Goal: Browse casually: Explore the website without a specific task or goal

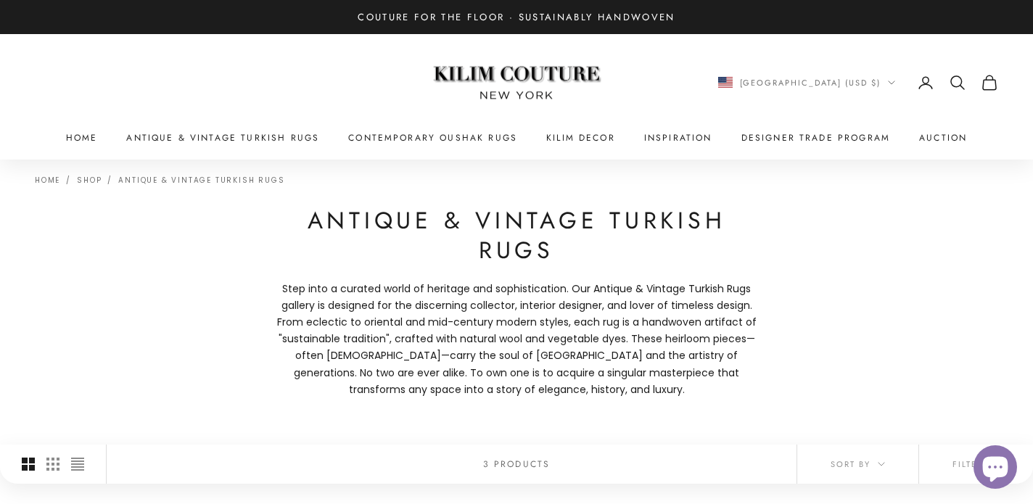
click at [393, 17] on p "Couture for the Floor · Sustainably Handwoven" at bounding box center [516, 16] width 317 height 15
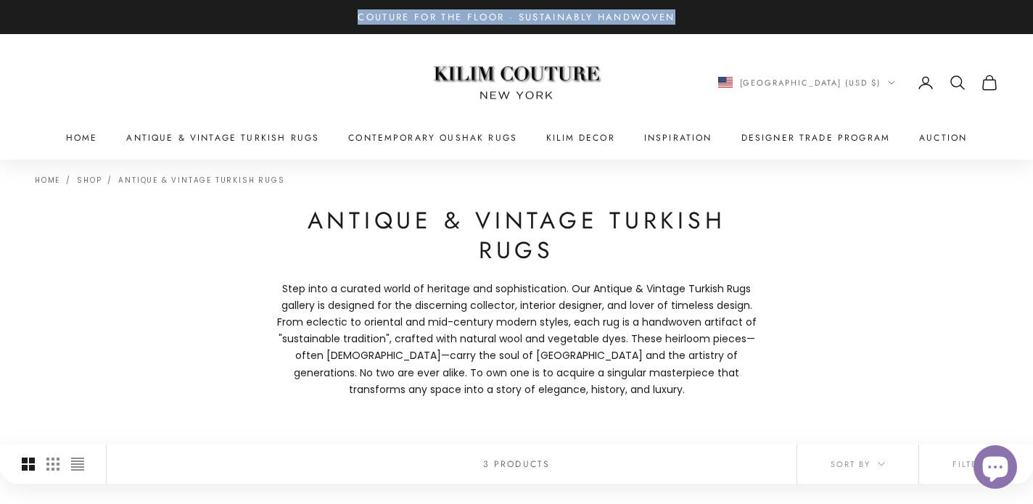
drag, startPoint x: 393, startPoint y: 17, endPoint x: 642, endPoint y: 13, distance: 249.6
click at [642, 13] on p "Couture for the Floor · Sustainably Handwoven" at bounding box center [516, 16] width 317 height 15
copy p "Couture for the Floor · Sustainably Handwoven"
click at [512, 86] on img at bounding box center [516, 83] width 181 height 69
